Goal: Check status: Check status

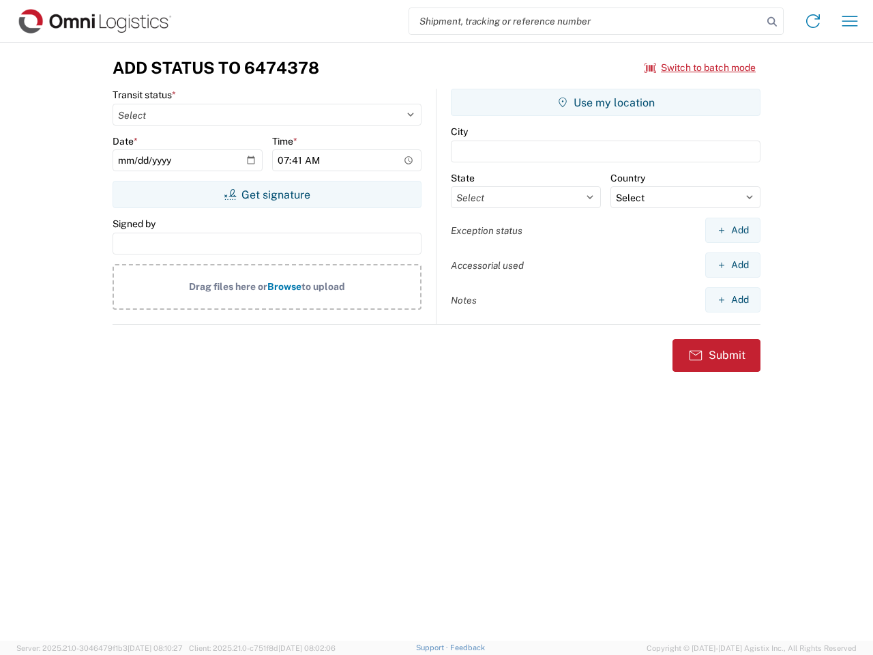
click at [586, 21] on input "search" at bounding box center [585, 21] width 353 height 26
click at [772, 22] on icon at bounding box center [771, 21] width 19 height 19
click at [813, 21] on icon at bounding box center [813, 21] width 22 height 22
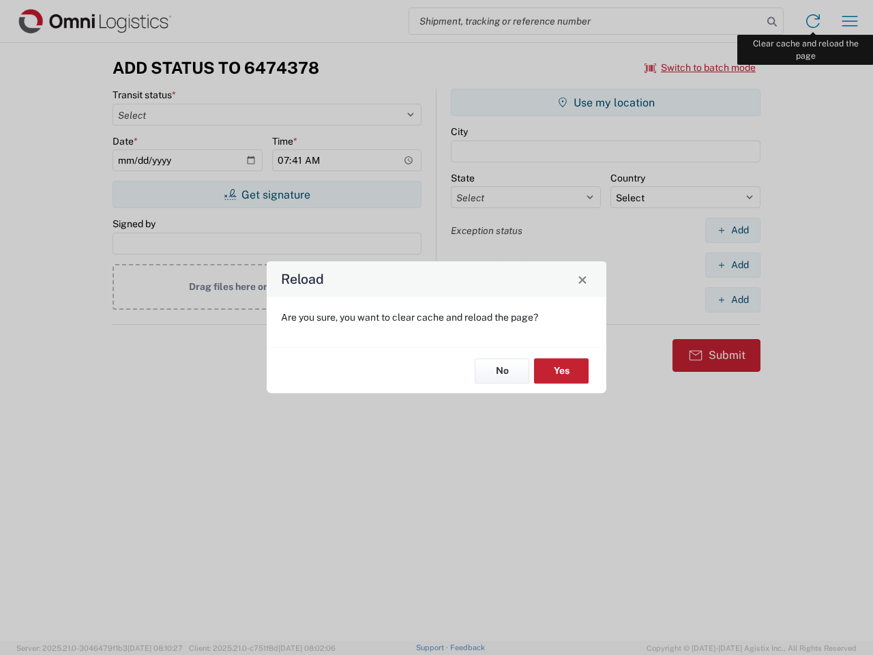
click at [850, 21] on div "Reload Are you sure, you want to clear cache and reload the page? No Yes" at bounding box center [436, 327] width 873 height 655
click at [700, 68] on div "Reload Are you sure, you want to clear cache and reload the page? No Yes" at bounding box center [436, 327] width 873 height 655
click at [267, 194] on div "Reload Are you sure, you want to clear cache and reload the page? No Yes" at bounding box center [436, 327] width 873 height 655
click at [606, 102] on div "Reload Are you sure, you want to clear cache and reload the page? No Yes" at bounding box center [436, 327] width 873 height 655
click at [732, 230] on div "Reload Are you sure, you want to clear cache and reload the page? No Yes" at bounding box center [436, 327] width 873 height 655
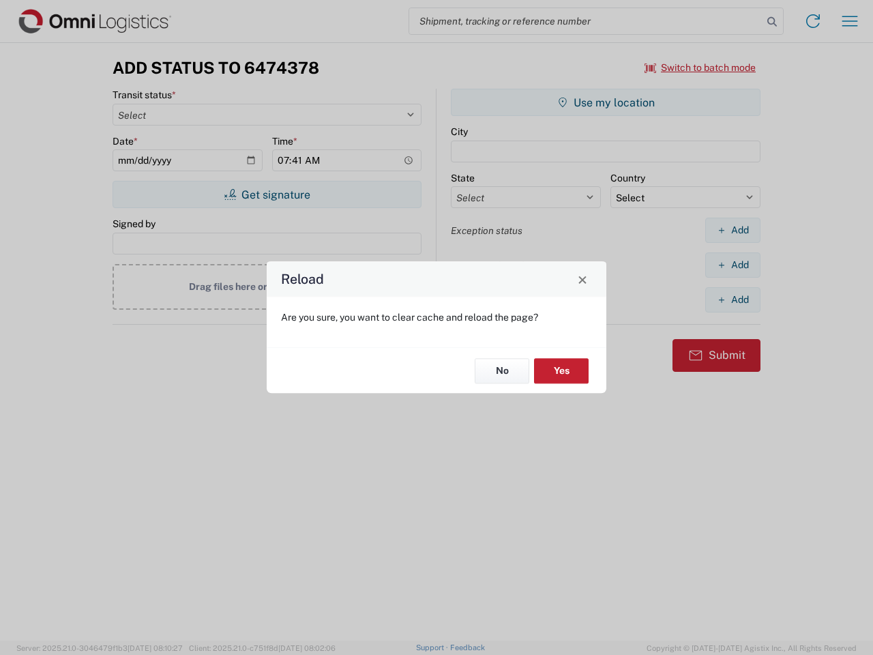
click at [732, 265] on div "Reload Are you sure, you want to clear cache and reload the page? No Yes" at bounding box center [436, 327] width 873 height 655
click at [732, 299] on div "Reload Are you sure, you want to clear cache and reload the page? No Yes" at bounding box center [436, 327] width 873 height 655
